Goal: Use online tool/utility: Utilize a website feature to perform a specific function

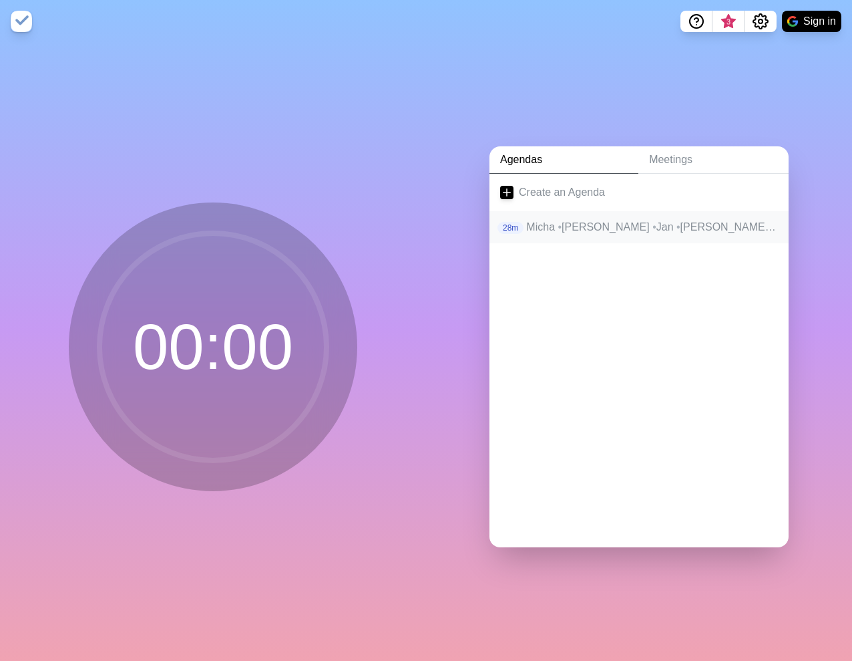
click at [677, 226] on span "•" at bounding box center [679, 226] width 4 height 11
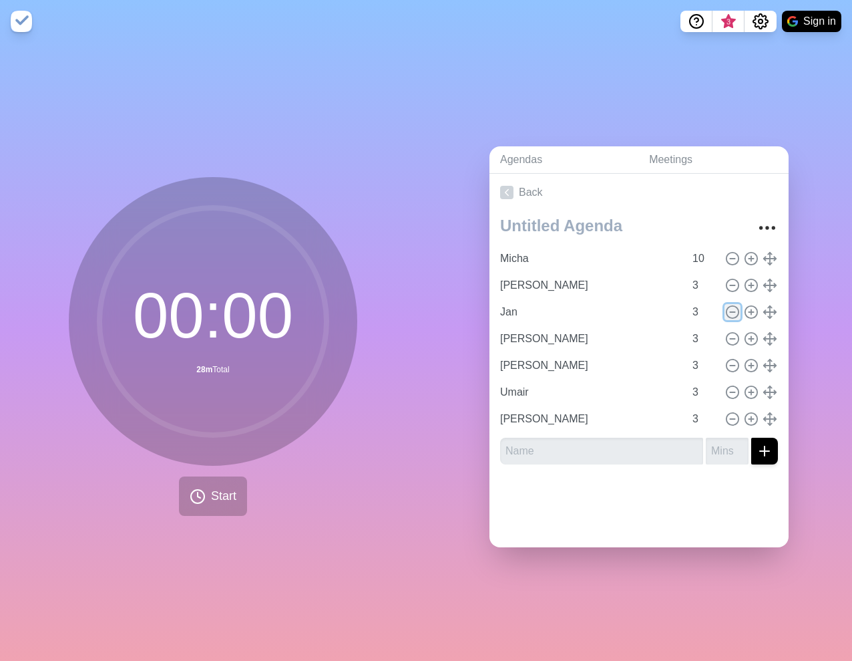
click at [733, 309] on icon at bounding box center [732, 312] width 15 height 15
type input "[PERSON_NAME]"
type input "Umair"
type input "[PERSON_NAME]"
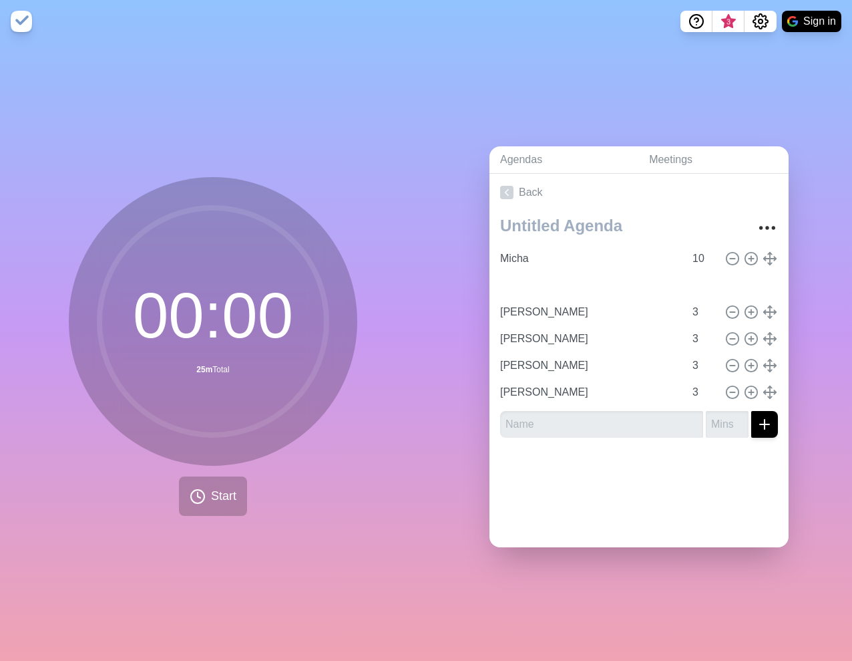
type input "Umair"
type input "[PERSON_NAME]"
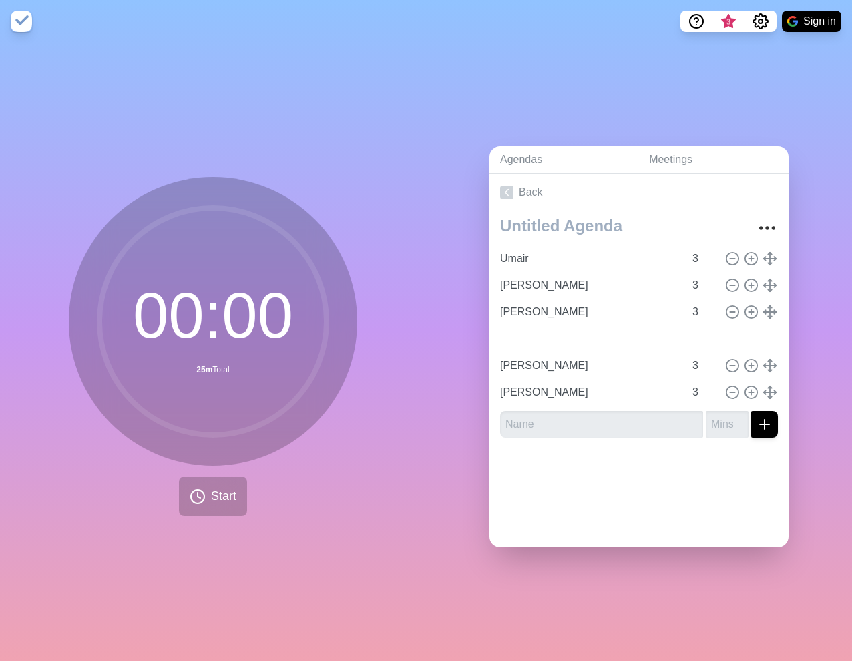
type input "[PERSON_NAME]"
type input "Micha"
type input "10"
type input "Umair"
type input "3"
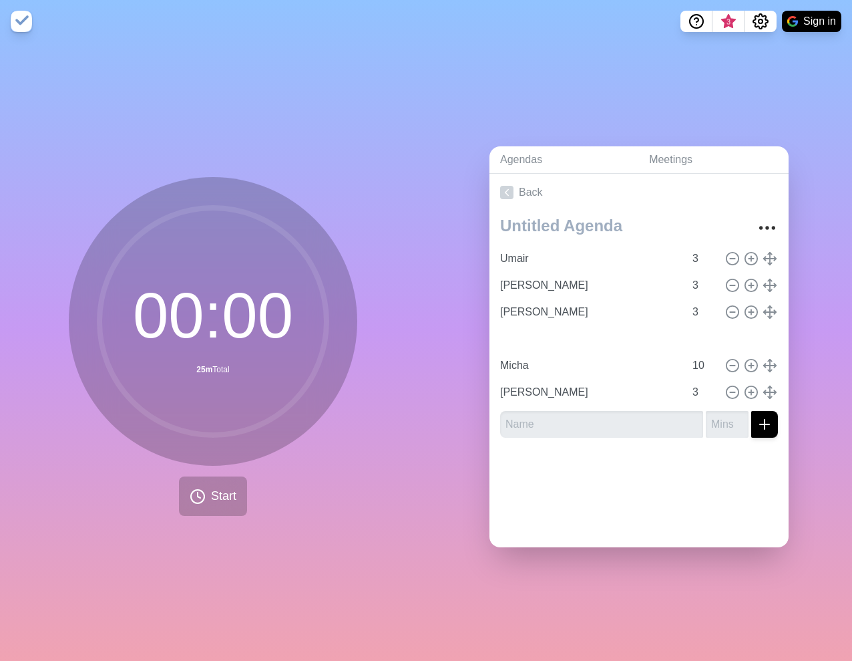
type input "[PERSON_NAME]"
type input "3"
type input "Micha"
type input "10"
type input "Micha"
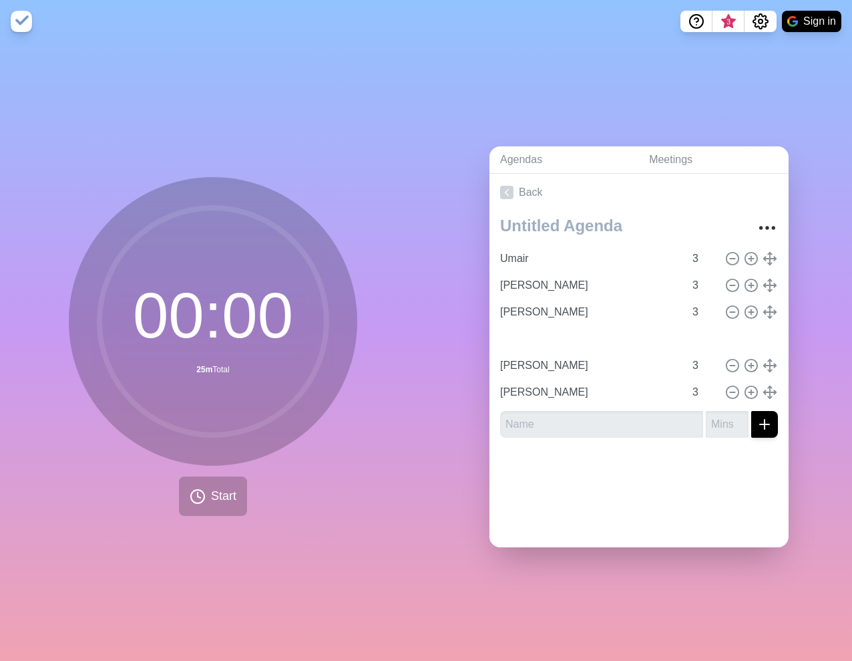
type input "10"
type input "[PERSON_NAME]"
type input "3"
click at [727, 281] on circle at bounding box center [733, 285] width 12 height 12
type input "[PERSON_NAME]"
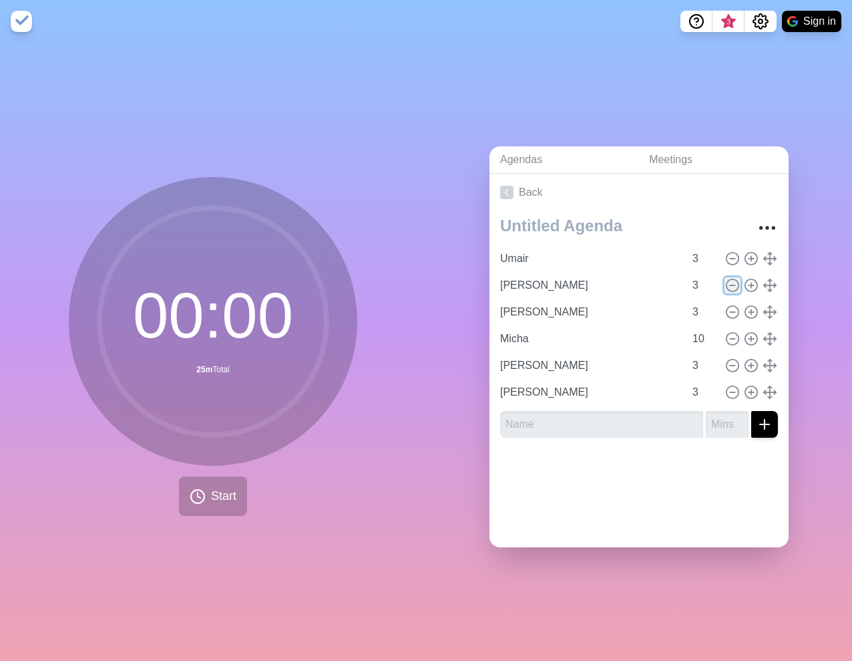
type input "Micha"
type input "10"
type input "[PERSON_NAME]"
type input "3"
type input "[PERSON_NAME]"
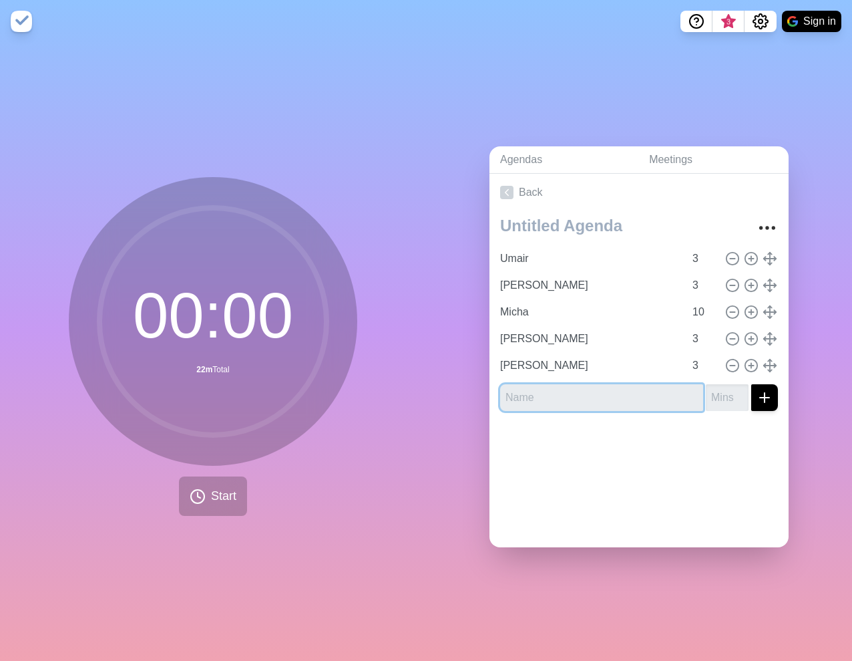
click at [583, 399] on input "text" at bounding box center [601, 397] width 203 height 27
type input "Jan"
click at [725, 397] on input "number" at bounding box center [727, 397] width 43 height 27
type input "3"
click at [767, 401] on icon "submit" at bounding box center [765, 397] width 16 height 16
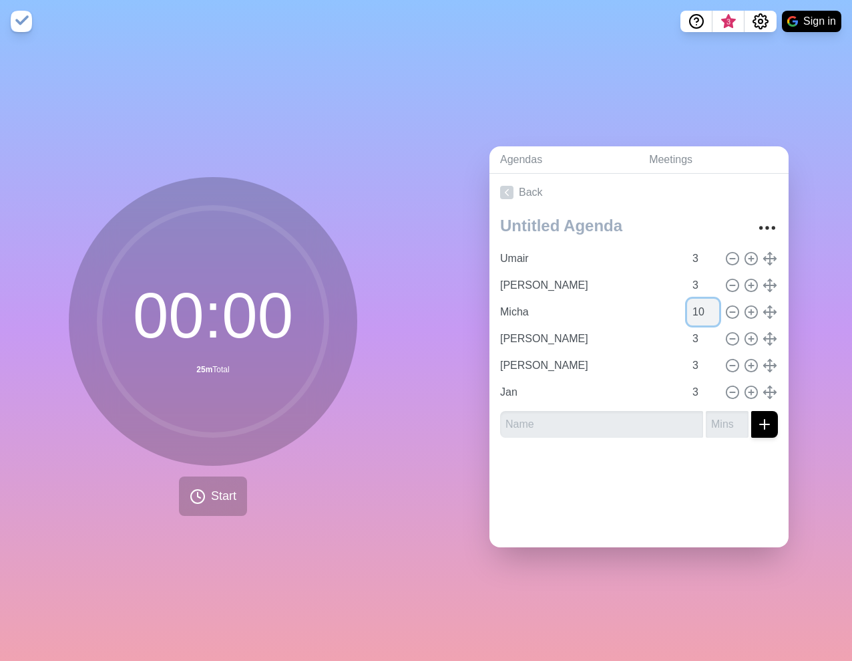
click at [703, 307] on input "10" at bounding box center [703, 312] width 32 height 27
type input "1"
type input "3"
type input "Jan"
type input "[PERSON_NAME]"
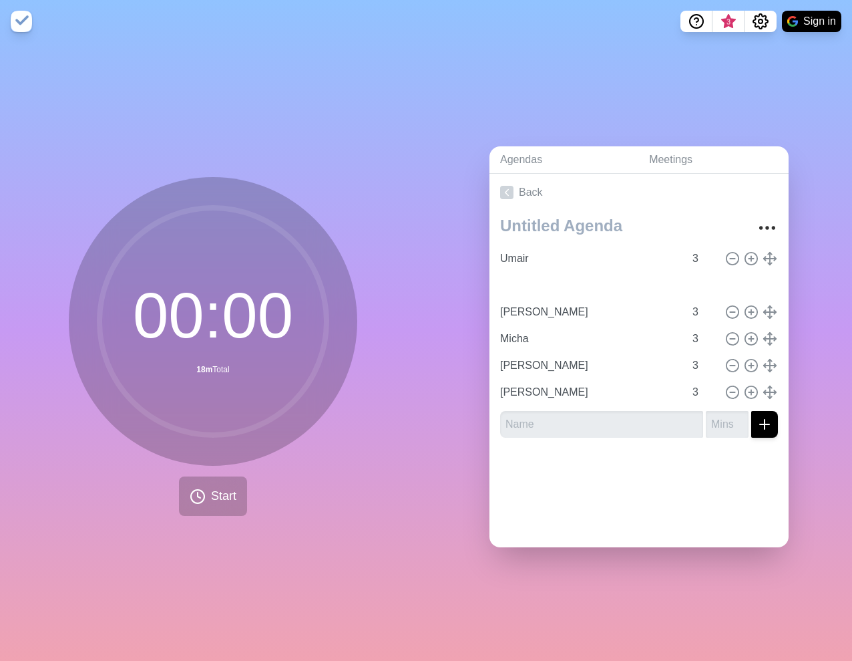
type input "Micha"
type input "[PERSON_NAME]"
drag, startPoint x: 765, startPoint y: 390, endPoint x: 608, endPoint y: 153, distance: 284.4
click at [212, 492] on span "Start" at bounding box center [223, 496] width 25 height 18
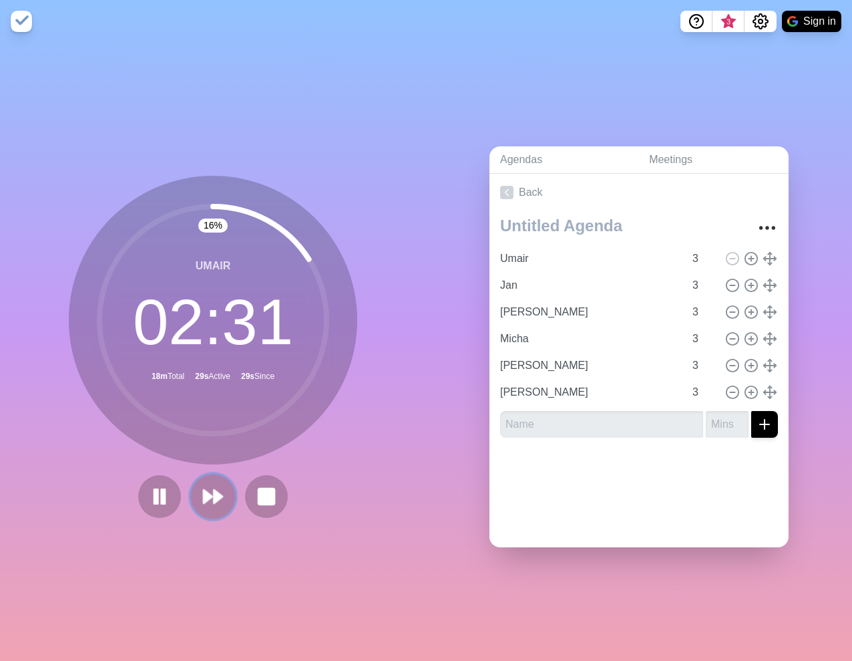
click at [218, 494] on polygon at bounding box center [218, 496] width 9 height 13
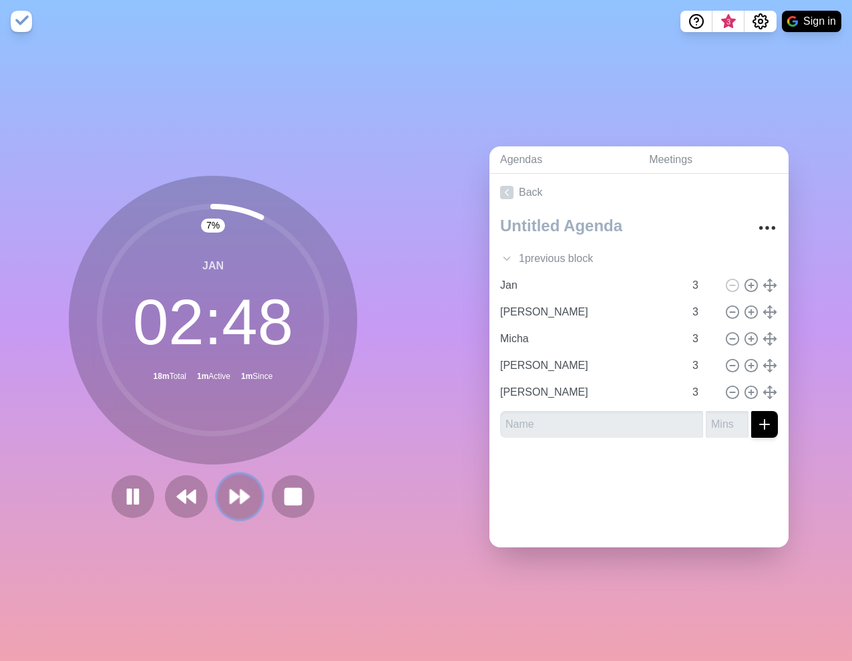
click at [238, 507] on icon at bounding box center [239, 496] width 23 height 23
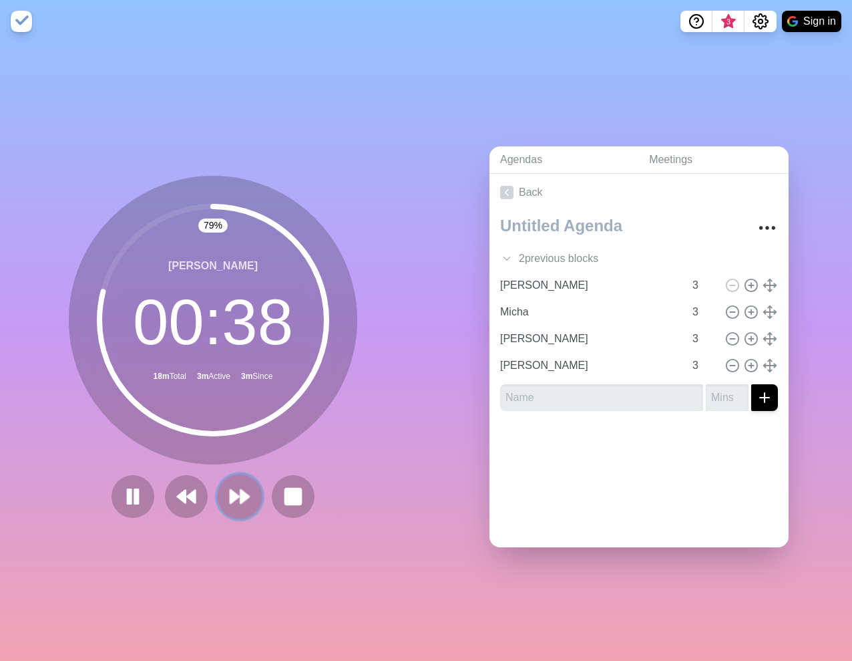
click at [240, 514] on button at bounding box center [239, 496] width 45 height 45
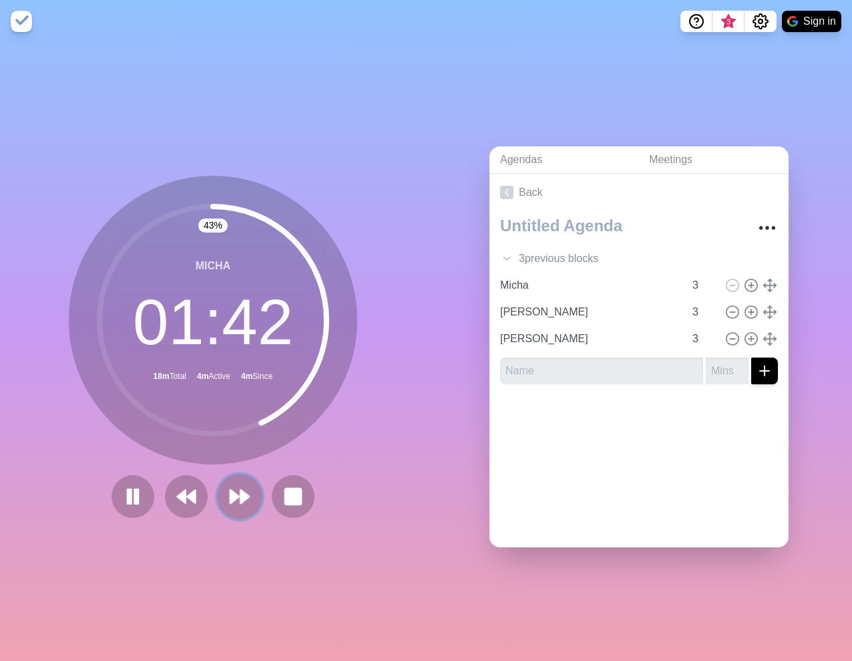
click at [230, 497] on polygon at bounding box center [234, 496] width 9 height 13
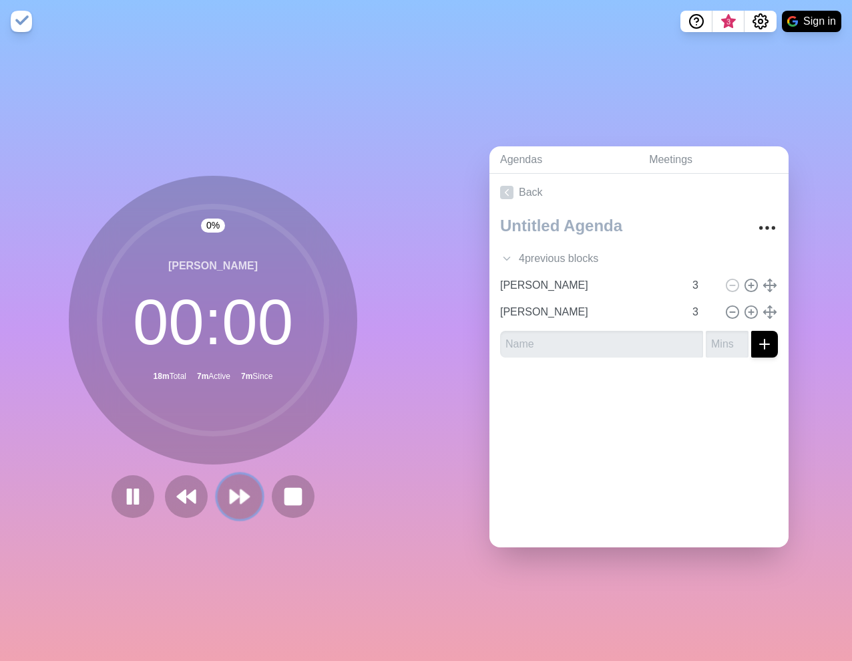
click at [244, 493] on polygon at bounding box center [244, 496] width 9 height 13
